Goal: Obtain resource: Download file/media

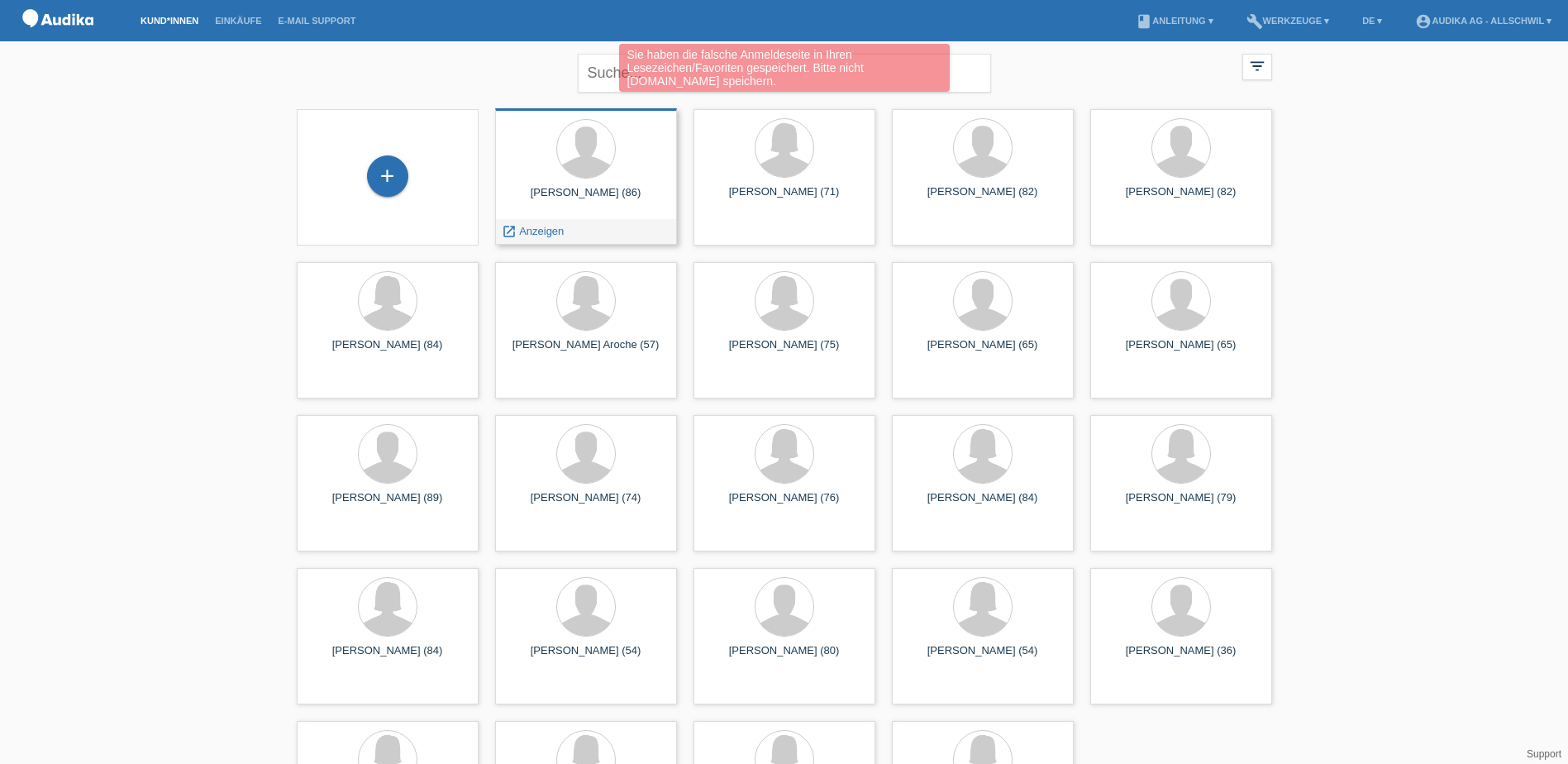
click at [556, 168] on div at bounding box center [586, 149] width 155 height 62
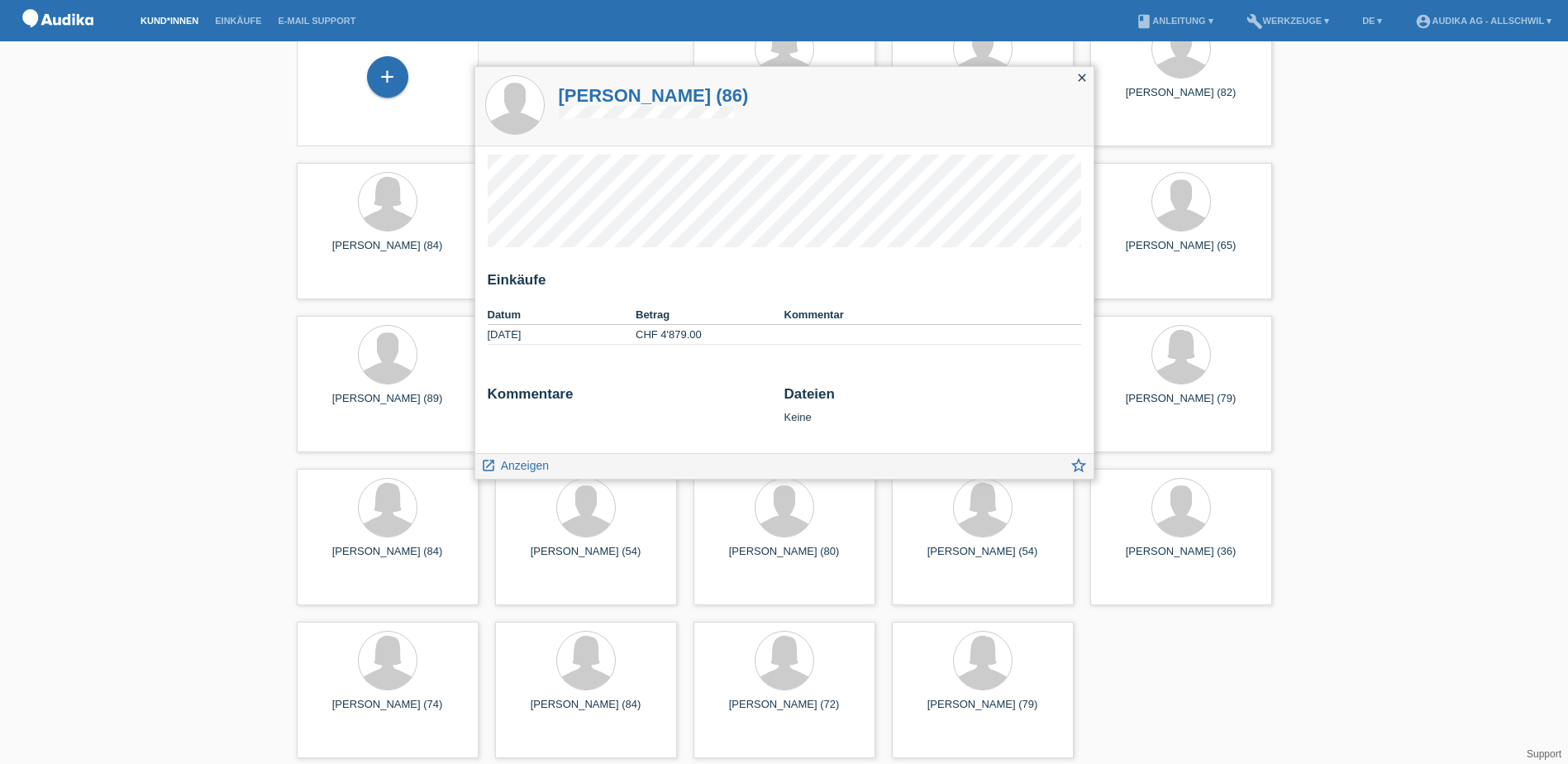
scroll to position [101, 0]
click at [537, 464] on span "Anzeigen" at bounding box center [525, 465] width 48 height 13
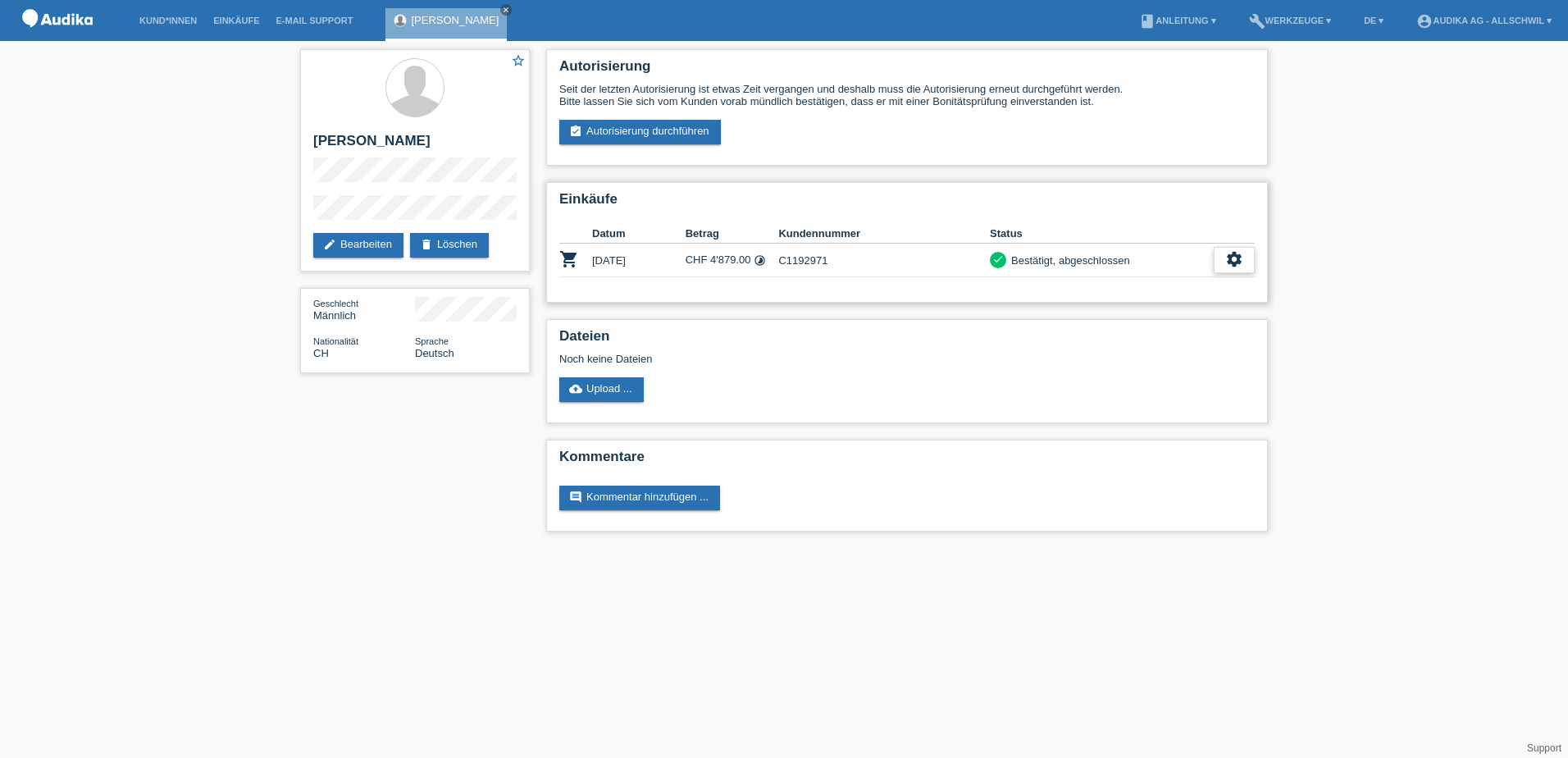
click at [1238, 256] on icon "settings" at bounding box center [1234, 258] width 18 height 18
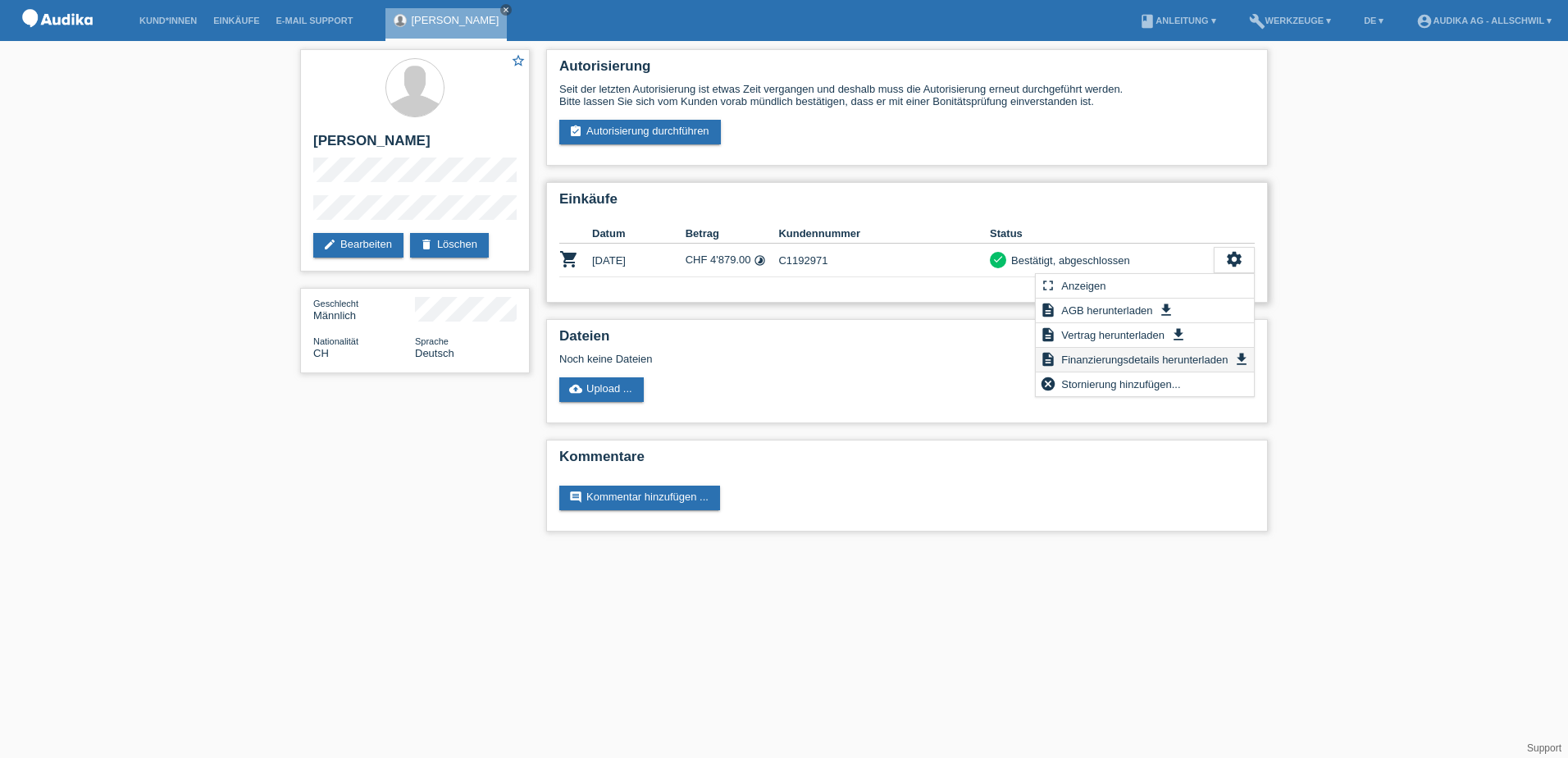
click at [1146, 362] on span "Finanzierungsdetails herunterladen" at bounding box center [1144, 359] width 172 height 20
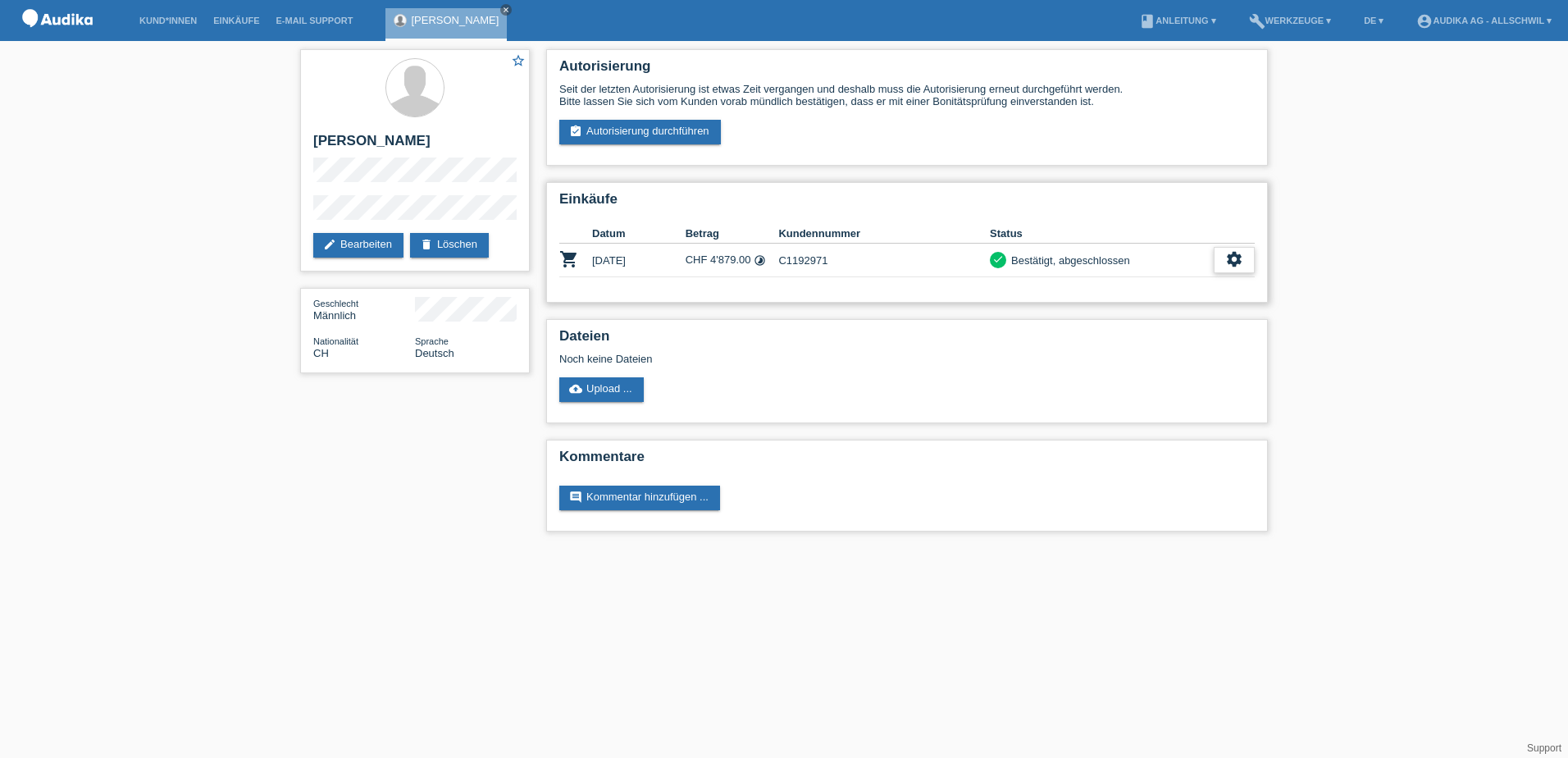
click at [1242, 256] on icon "settings" at bounding box center [1234, 258] width 18 height 18
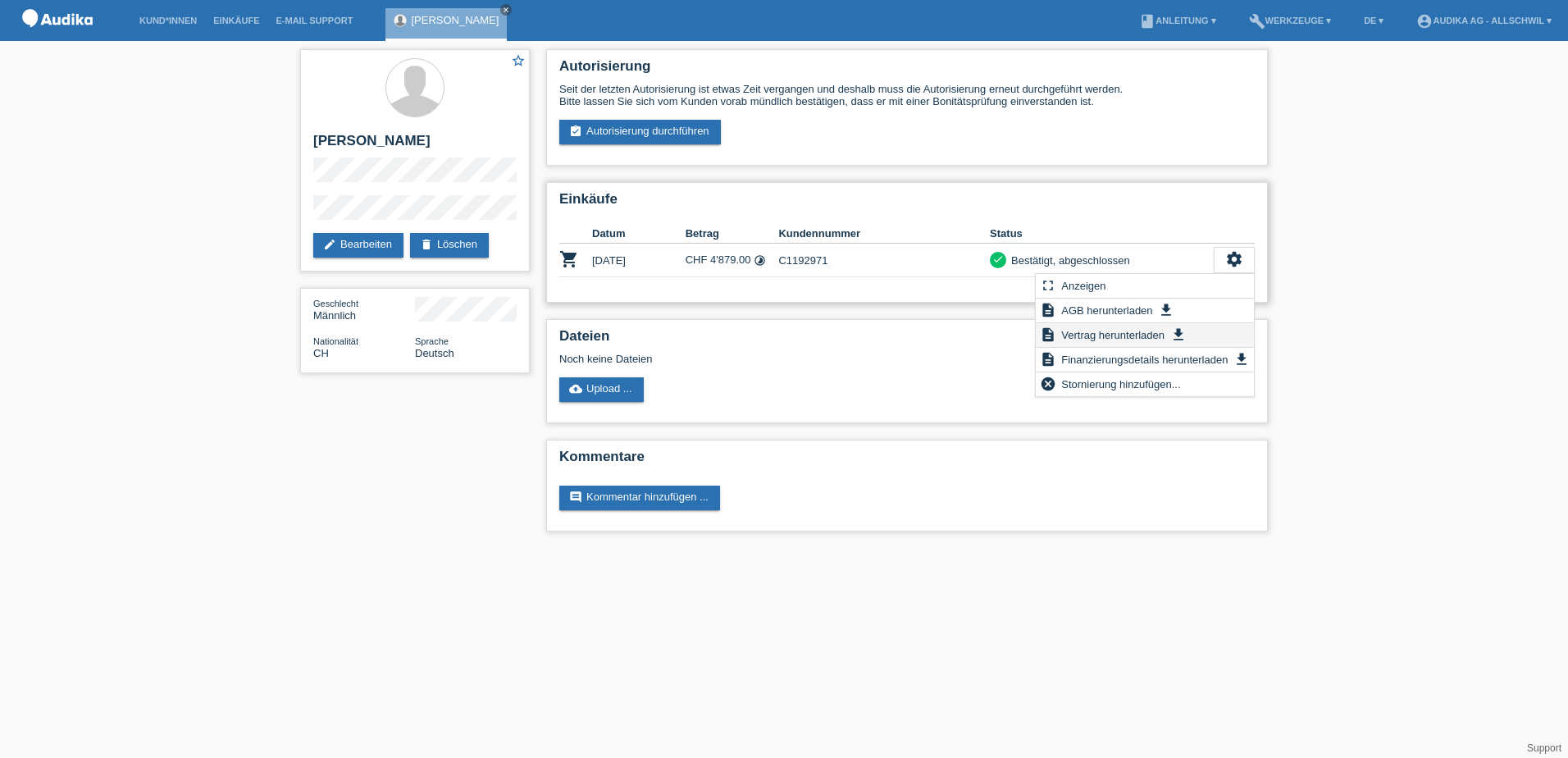
click at [1116, 334] on span "Vertrag herunterladen" at bounding box center [1113, 334] width 108 height 20
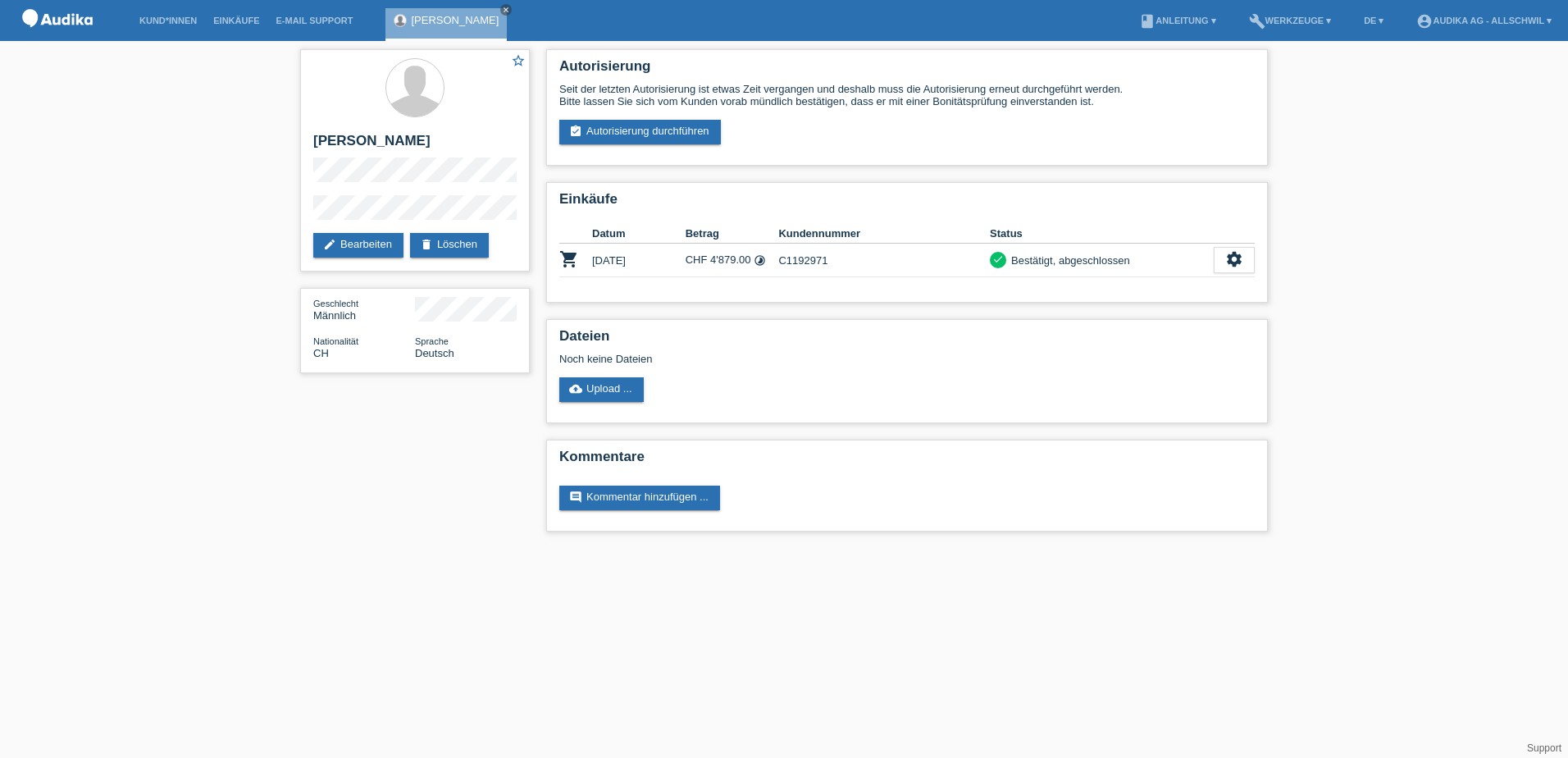
click at [44, 21] on img at bounding box center [57, 21] width 82 height 42
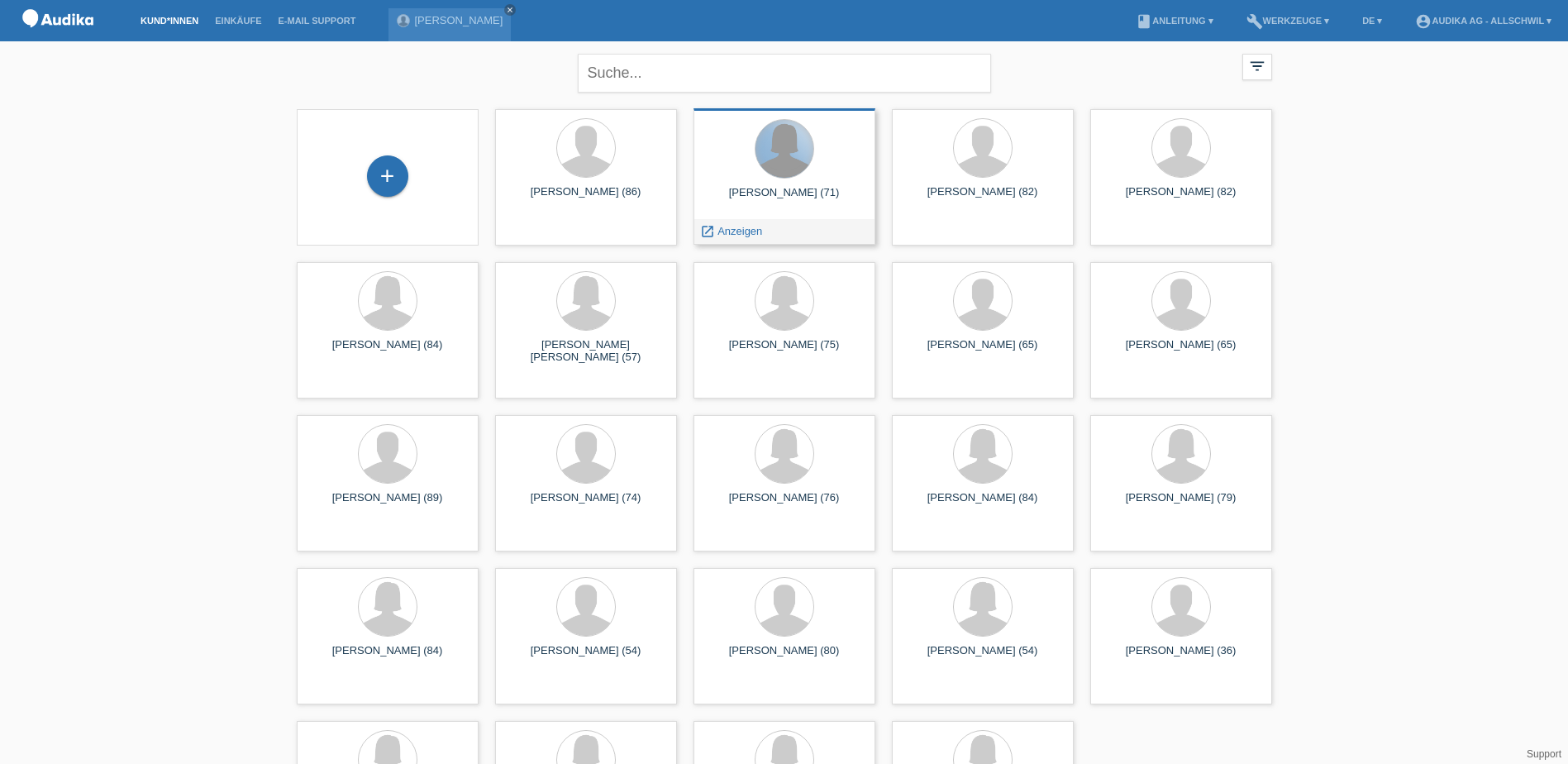
click at [776, 173] on div at bounding box center [784, 148] width 57 height 57
click at [737, 227] on span "Anzeigen" at bounding box center [740, 231] width 45 height 12
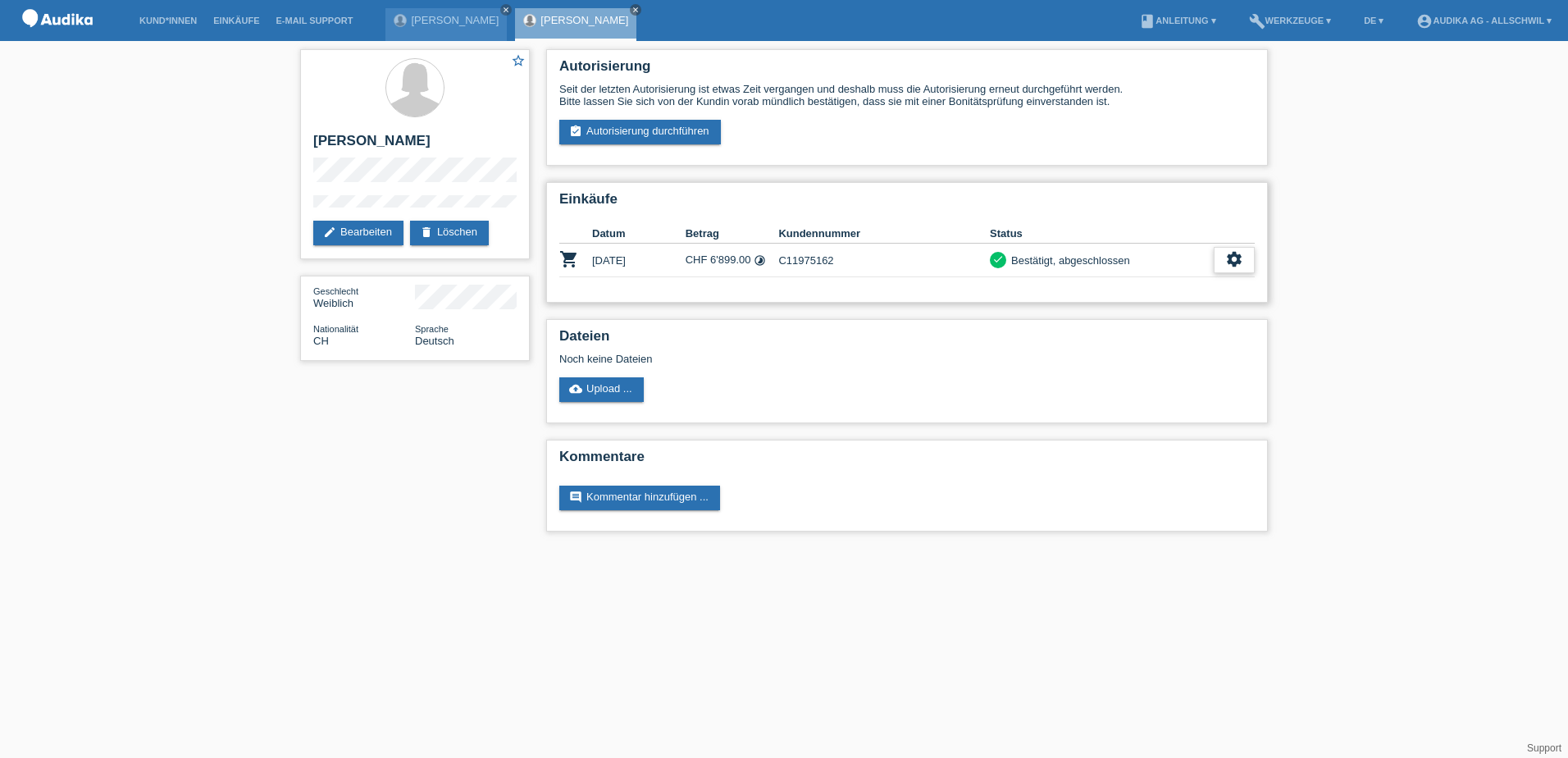
click at [1232, 263] on icon "settings" at bounding box center [1234, 258] width 18 height 18
click at [1236, 262] on icon "settings" at bounding box center [1234, 258] width 18 height 18
click at [1235, 256] on icon "settings" at bounding box center [1234, 258] width 18 height 18
